Goal: Task Accomplishment & Management: Manage account settings

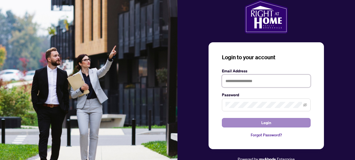
type input "**********"
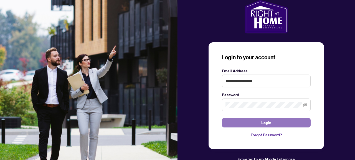
click at [258, 123] on button "Login" at bounding box center [266, 122] width 89 height 9
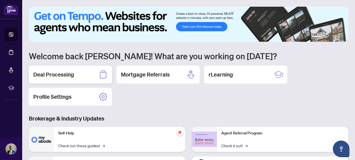
click at [83, 72] on div "Deal Processing" at bounding box center [70, 74] width 83 height 18
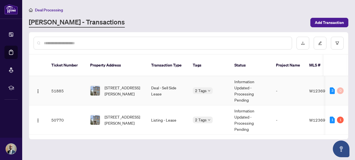
click at [271, 90] on td "Information Updated - Processing Pending" at bounding box center [251, 90] width 42 height 29
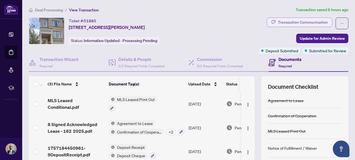
click at [302, 22] on div "Transaction Communication" at bounding box center [303, 22] width 50 height 9
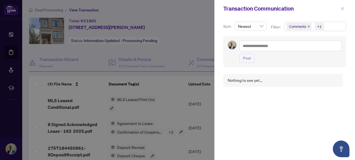
click at [342, 9] on icon "close" at bounding box center [342, 8] width 3 height 3
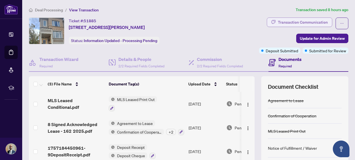
click at [304, 21] on div "Transaction Communication" at bounding box center [303, 22] width 50 height 9
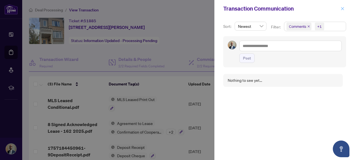
click at [345, 6] on button "button" at bounding box center [342, 8] width 7 height 7
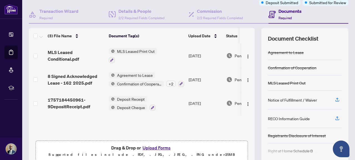
scroll to position [49, 0]
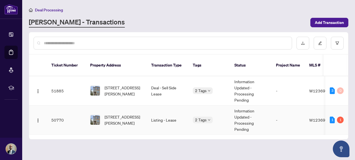
click at [229, 115] on td "2 Tags" at bounding box center [209, 119] width 42 height 29
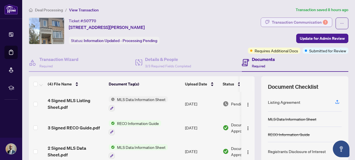
click at [317, 21] on div "Transaction Communication 1" at bounding box center [300, 22] width 56 height 9
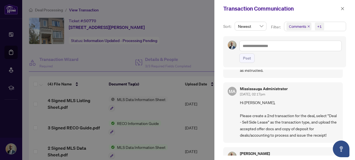
scroll to position [32, 0]
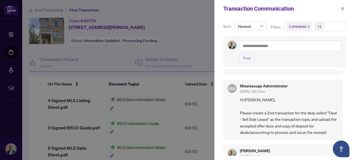
click at [317, 122] on span "Hi [PERSON_NAME], Please create a 2nd transaction for the deal, select "Deal - …" at bounding box center [289, 115] width 98 height 39
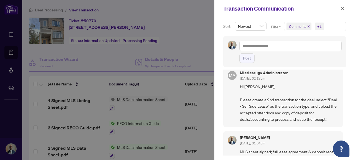
scroll to position [46, 0]
click at [297, 111] on span "Hi [PERSON_NAME], Please create a 2nd transaction for the deal, select "Deal - …" at bounding box center [289, 102] width 98 height 39
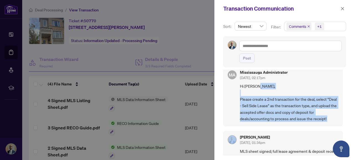
click at [297, 111] on span "Hi [PERSON_NAME], Please create a 2nd transaction for the deal, select "Deal - …" at bounding box center [289, 102] width 98 height 39
click at [310, 113] on span "Hi [PERSON_NAME], Please create a 2nd transaction for the deal, select "Deal - …" at bounding box center [289, 102] width 98 height 39
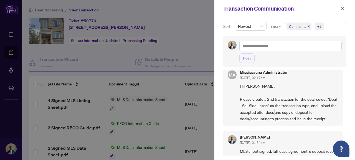
click at [310, 113] on span "Hi [PERSON_NAME], Please create a 2nd transaction for the deal, select "Deal - …" at bounding box center [289, 102] width 98 height 39
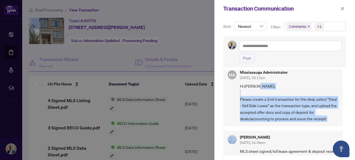
click at [310, 113] on span "Hi [PERSON_NAME], Please create a 2nd transaction for the deal, select "Deal - …" at bounding box center [289, 102] width 98 height 39
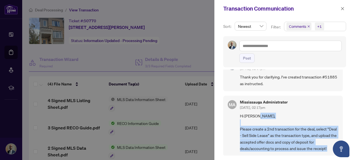
scroll to position [0, 0]
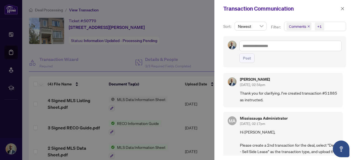
click at [200, 46] on div at bounding box center [177, 80] width 355 height 160
click at [342, 8] on icon "close" at bounding box center [342, 8] width 3 height 3
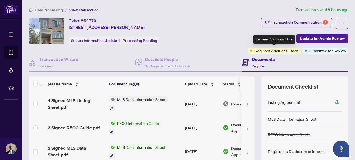
click at [273, 50] on span "Requires Additional Docs" at bounding box center [277, 50] width 44 height 6
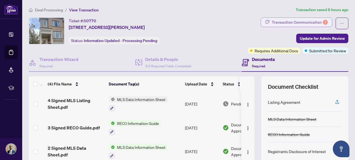
click at [300, 24] on div "Transaction Communication 1" at bounding box center [300, 22] width 56 height 9
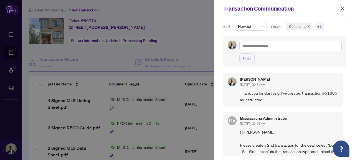
click at [195, 45] on div at bounding box center [177, 80] width 355 height 160
click at [341, 9] on icon "close" at bounding box center [343, 9] width 4 height 4
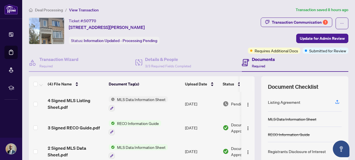
click at [45, 12] on span "Deal Processing" at bounding box center [49, 9] width 28 height 5
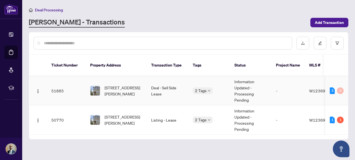
click at [167, 93] on td "Deal - Sell Side Lease" at bounding box center [168, 90] width 42 height 29
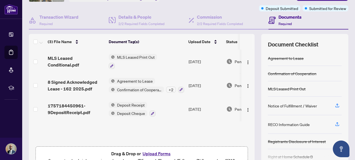
scroll to position [1, 0]
